Goal: Information Seeking & Learning: Learn about a topic

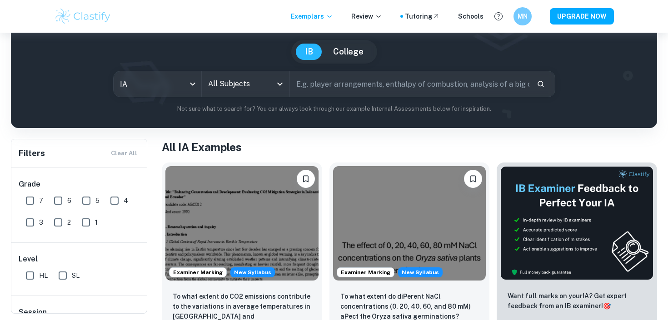
scroll to position [95, 0]
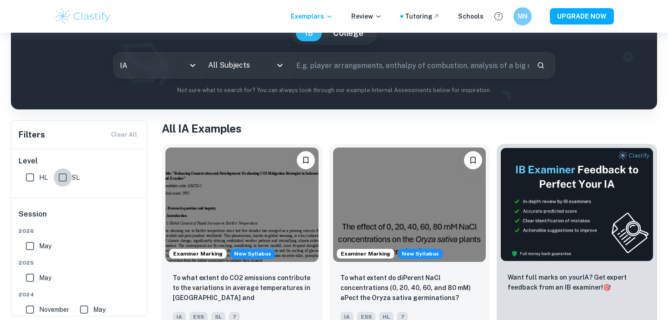
click at [60, 176] on input "SL" at bounding box center [63, 178] width 18 height 18
checkbox input "true"
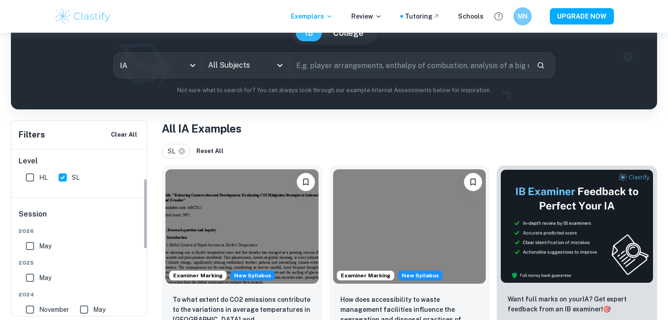
scroll to position [41, 0]
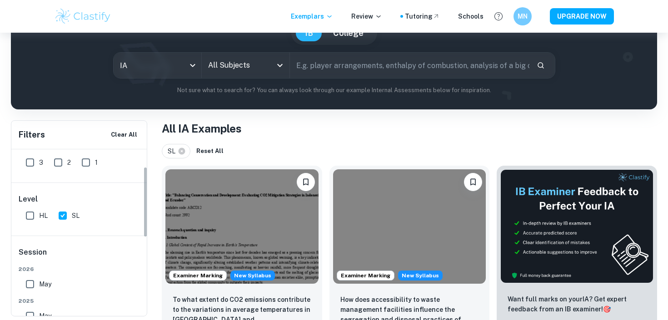
click at [252, 61] on input "All Subjects" at bounding box center [239, 65] width 66 height 17
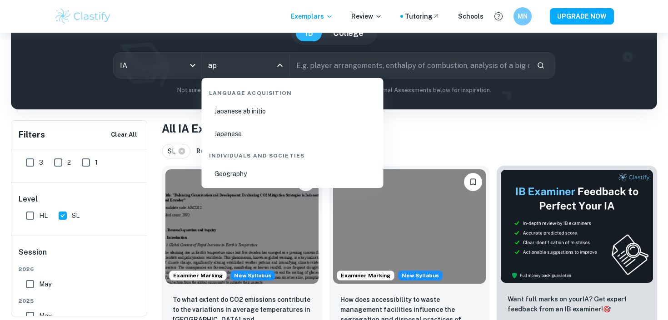
type input "a"
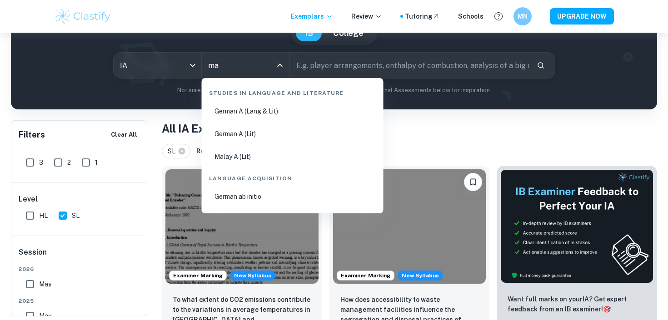
type input "m"
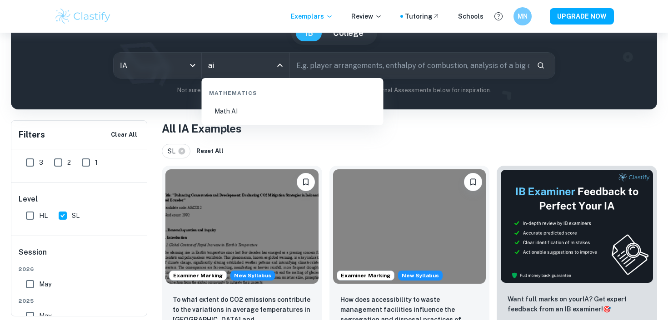
click at [242, 118] on li "Math AI" at bounding box center [292, 111] width 175 height 21
type input "Math AI"
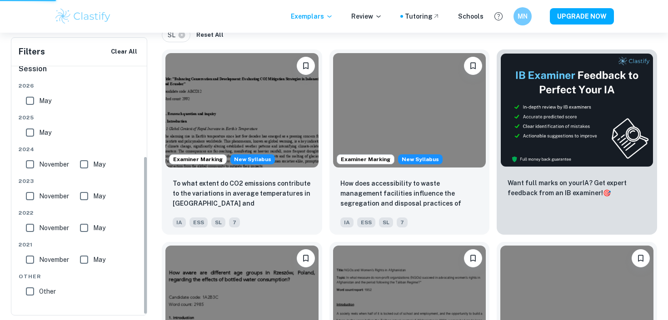
scroll to position [214, 0]
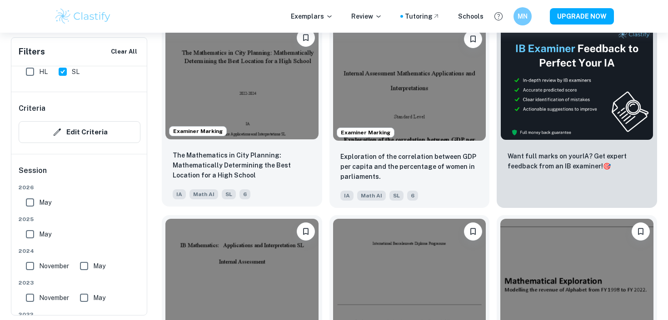
scroll to position [319, 0]
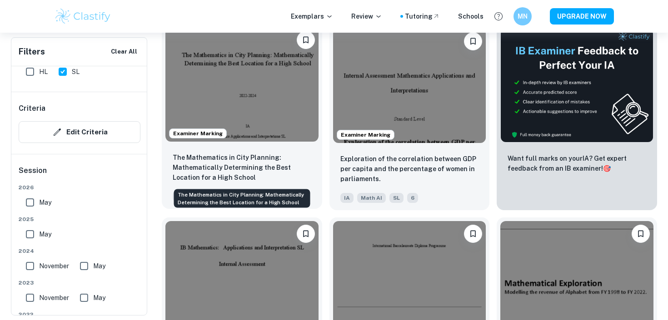
click at [305, 176] on p "The Mathematics in City Planning: Mathematically Determining the Best Location …" at bounding box center [242, 168] width 139 height 30
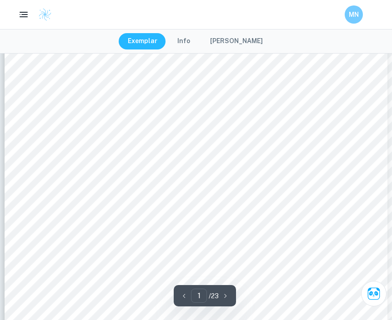
scroll to position [93, 0]
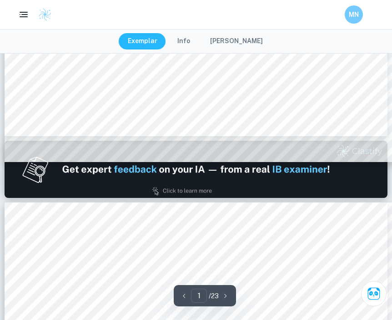
type input "2"
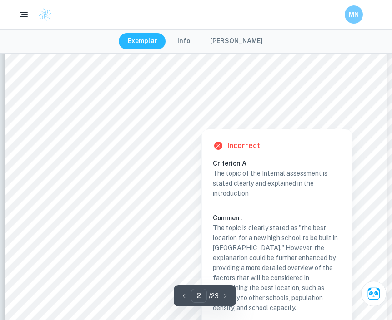
scroll to position [851, 0]
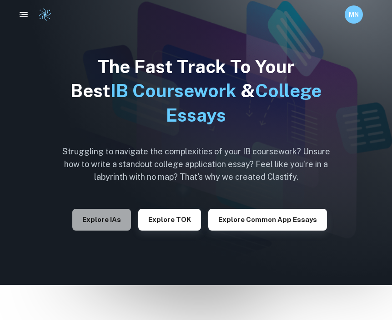
click at [100, 225] on button "Explore IAs" at bounding box center [101, 220] width 59 height 22
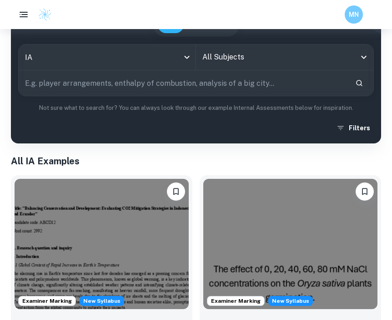
scroll to position [99, 0]
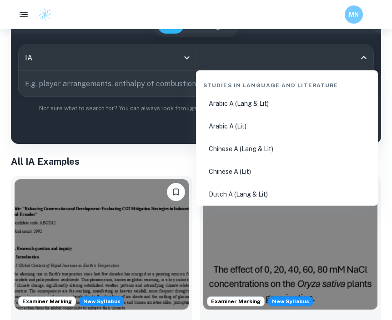
click at [232, 61] on input "All Subjects" at bounding box center [277, 57] width 155 height 17
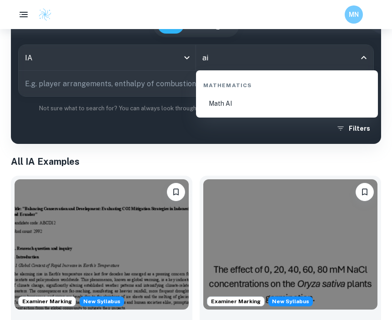
click at [213, 100] on li "Math AI" at bounding box center [286, 103] width 175 height 21
type input "Math AI"
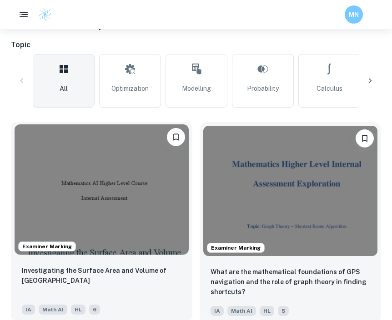
scroll to position [237, 0]
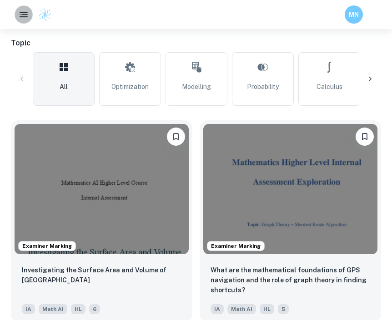
click at [25, 21] on button "button" at bounding box center [24, 14] width 18 height 18
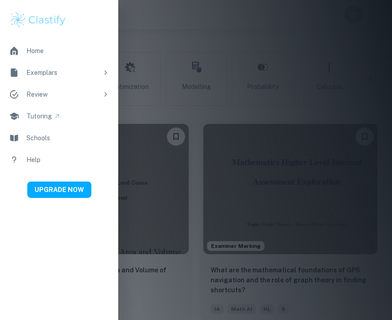
click at [172, 120] on div at bounding box center [196, 160] width 392 height 320
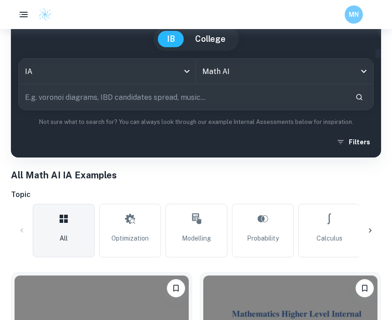
scroll to position [84, 0]
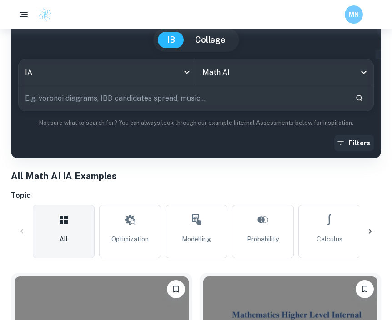
click at [359, 142] on button "Filters" at bounding box center [354, 143] width 40 height 16
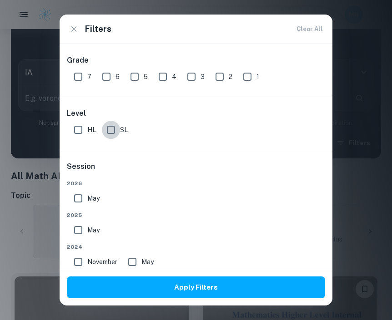
click at [113, 135] on input "SL" at bounding box center [111, 130] width 18 height 18
checkbox input "true"
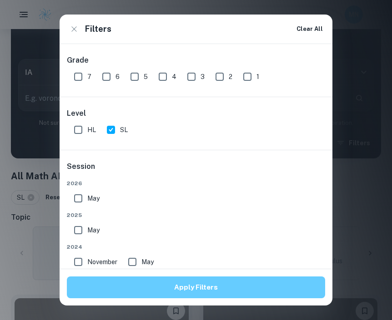
click at [180, 293] on button "Apply Filters" at bounding box center [196, 288] width 258 height 22
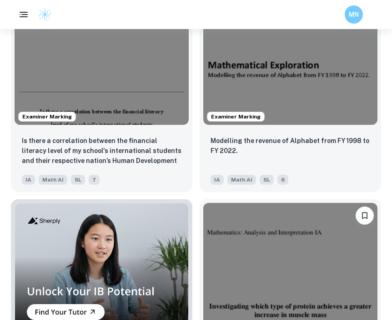
scroll to position [818, 0]
